Goal: Task Accomplishment & Management: Manage account settings

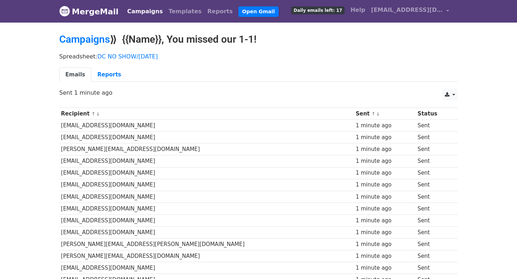
click at [104, 124] on td "[EMAIL_ADDRESS][DOMAIN_NAME]" at bounding box center [206, 126] width 295 height 12
click at [104, 78] on link "Reports" at bounding box center [109, 74] width 36 height 15
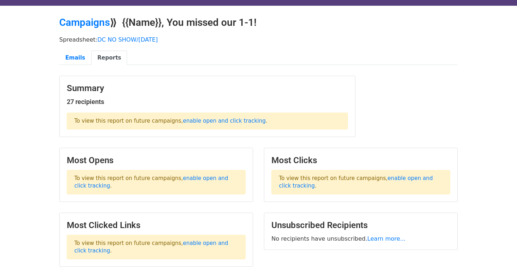
scroll to position [20, 0]
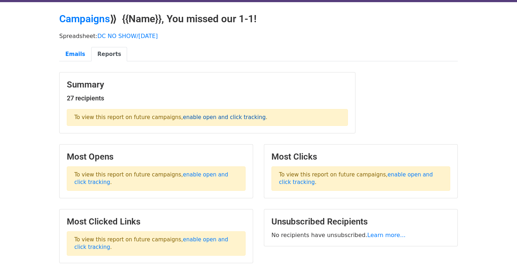
click at [215, 119] on link "enable open and click tracking" at bounding box center [224, 117] width 83 height 6
click at [76, 56] on link "Emails" at bounding box center [75, 54] width 32 height 15
